Goal: Entertainment & Leisure: Consume media (video, audio)

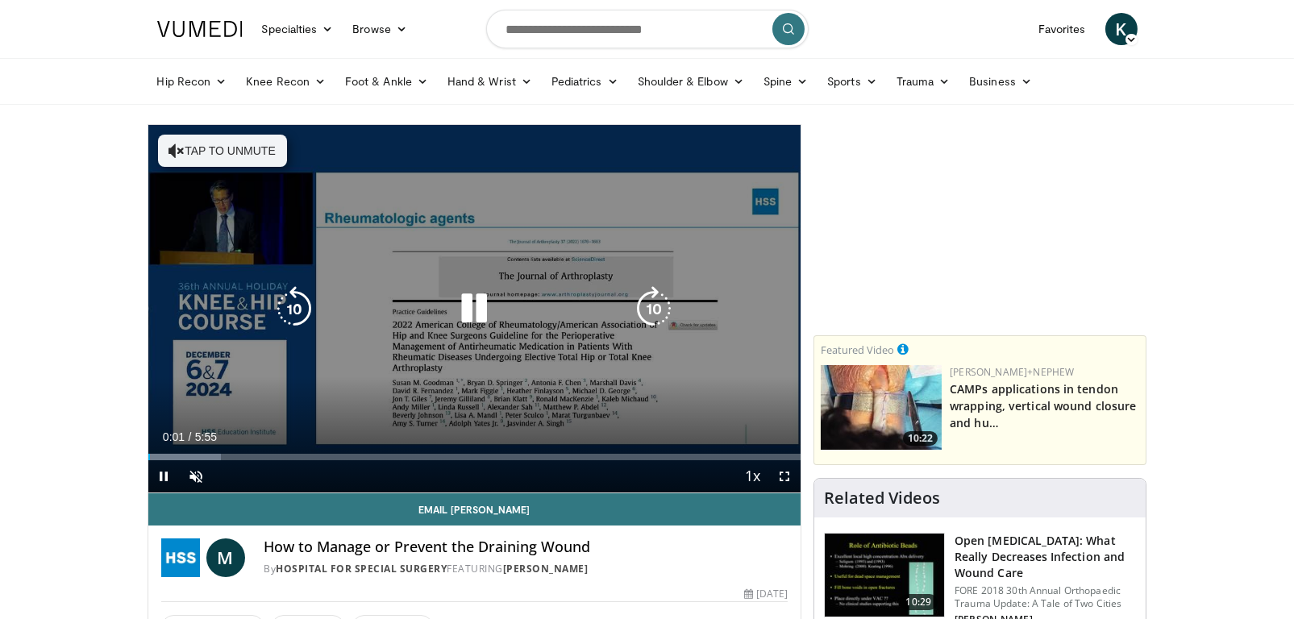
click at [234, 159] on button "Tap to unmute" at bounding box center [222, 151] width 129 height 32
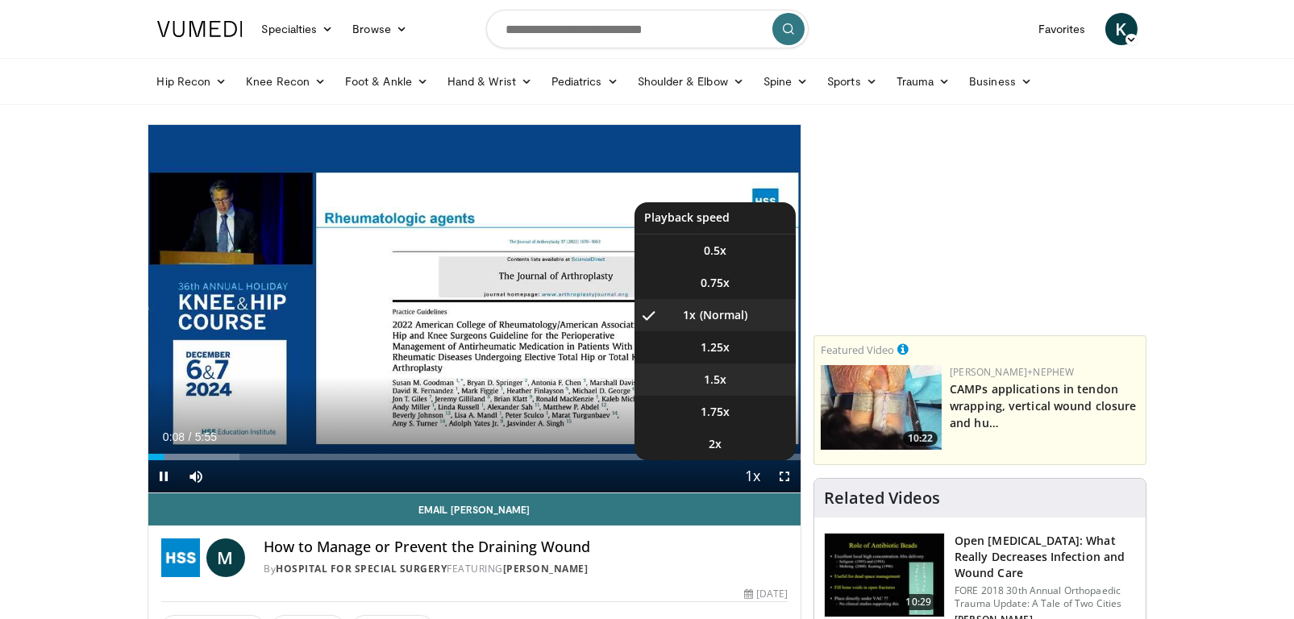
click at [722, 386] on span "1.5x" at bounding box center [715, 380] width 23 height 16
